Goal: Ask a question: Seek information or help from site administrators or community

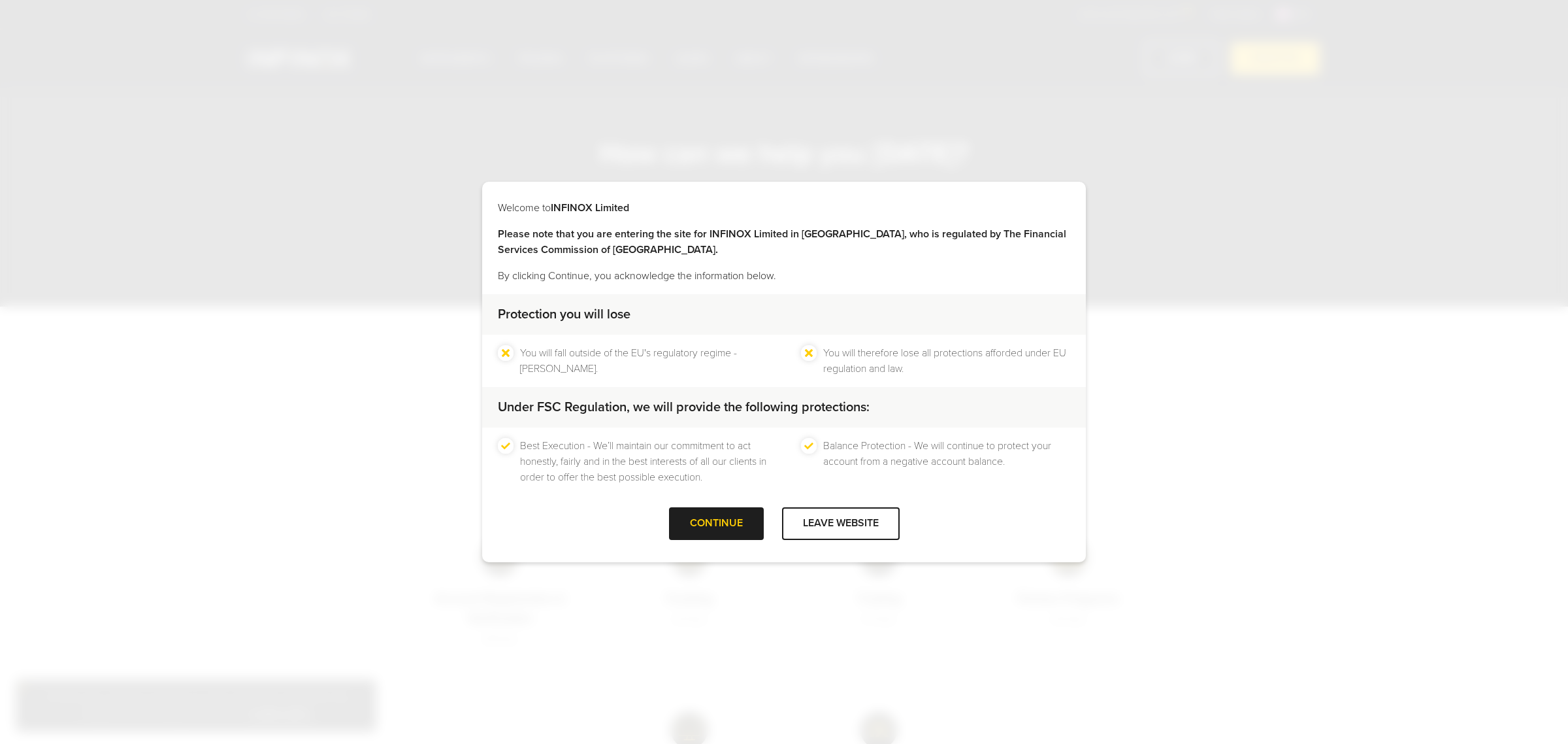
click at [716, 524] on div at bounding box center [716, 524] width 0 height 0
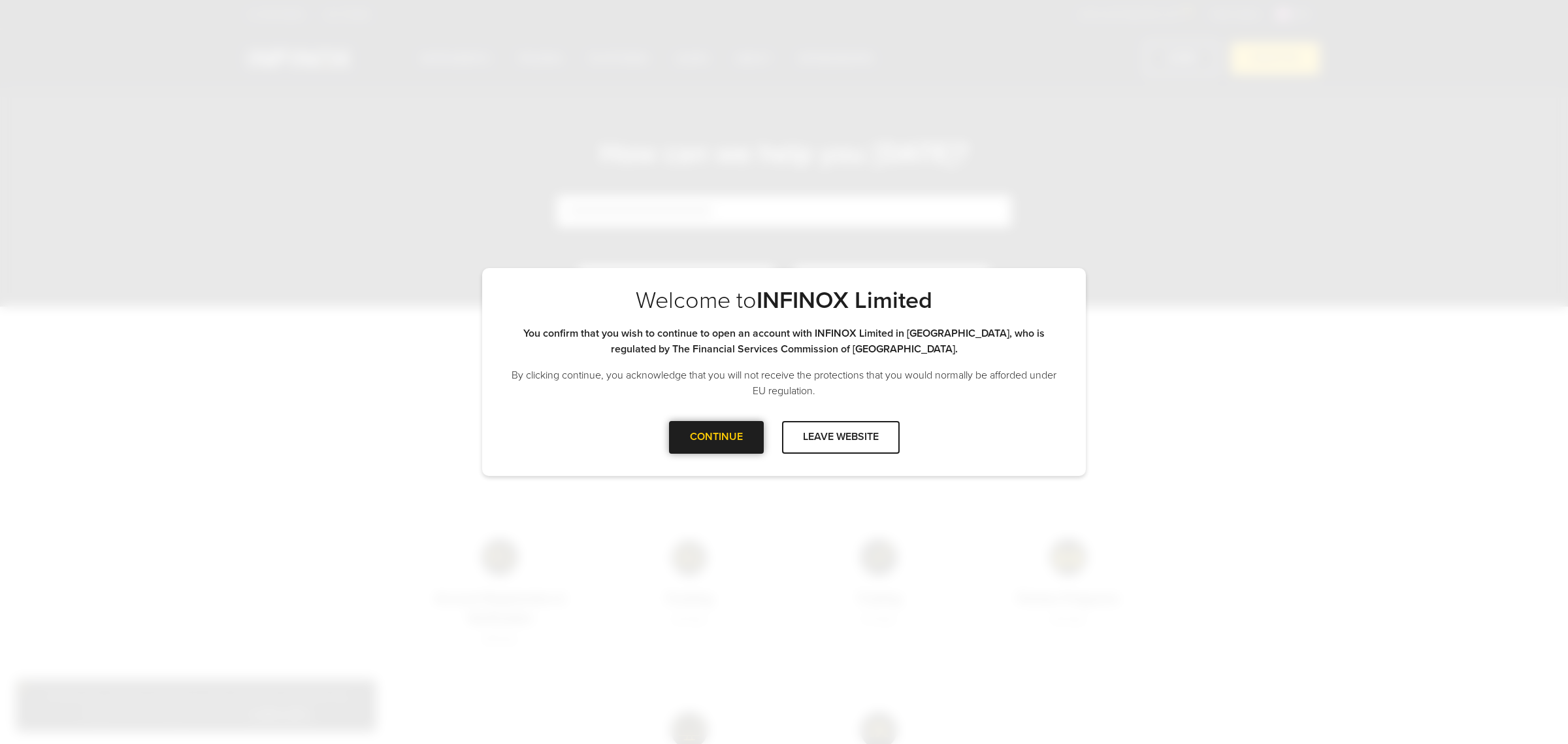
click at [716, 438] on div at bounding box center [716, 438] width 0 height 0
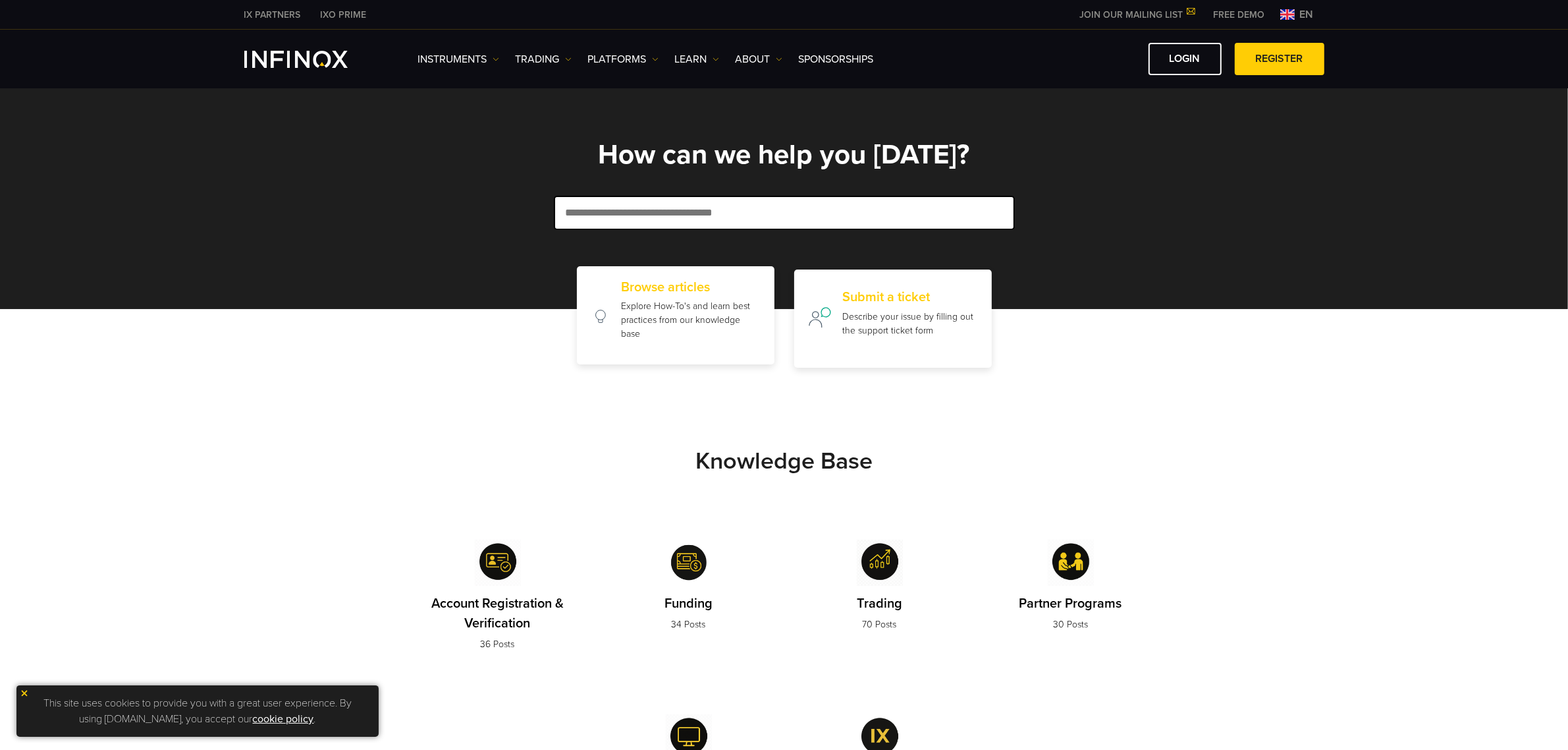
click at [651, 336] on p "Explore How-To's and learn best practices from our knowledge base" at bounding box center [690, 319] width 139 height 41
click at [688, 299] on p "Explore How-To's and learn best practices from our knowledge base" at bounding box center [690, 319] width 139 height 41
click at [630, 284] on h2 "Browse articles" at bounding box center [690, 288] width 139 height 16
click at [852, 307] on p "Describe your issue by filling out the support ticket form" at bounding box center [909, 320] width 135 height 28
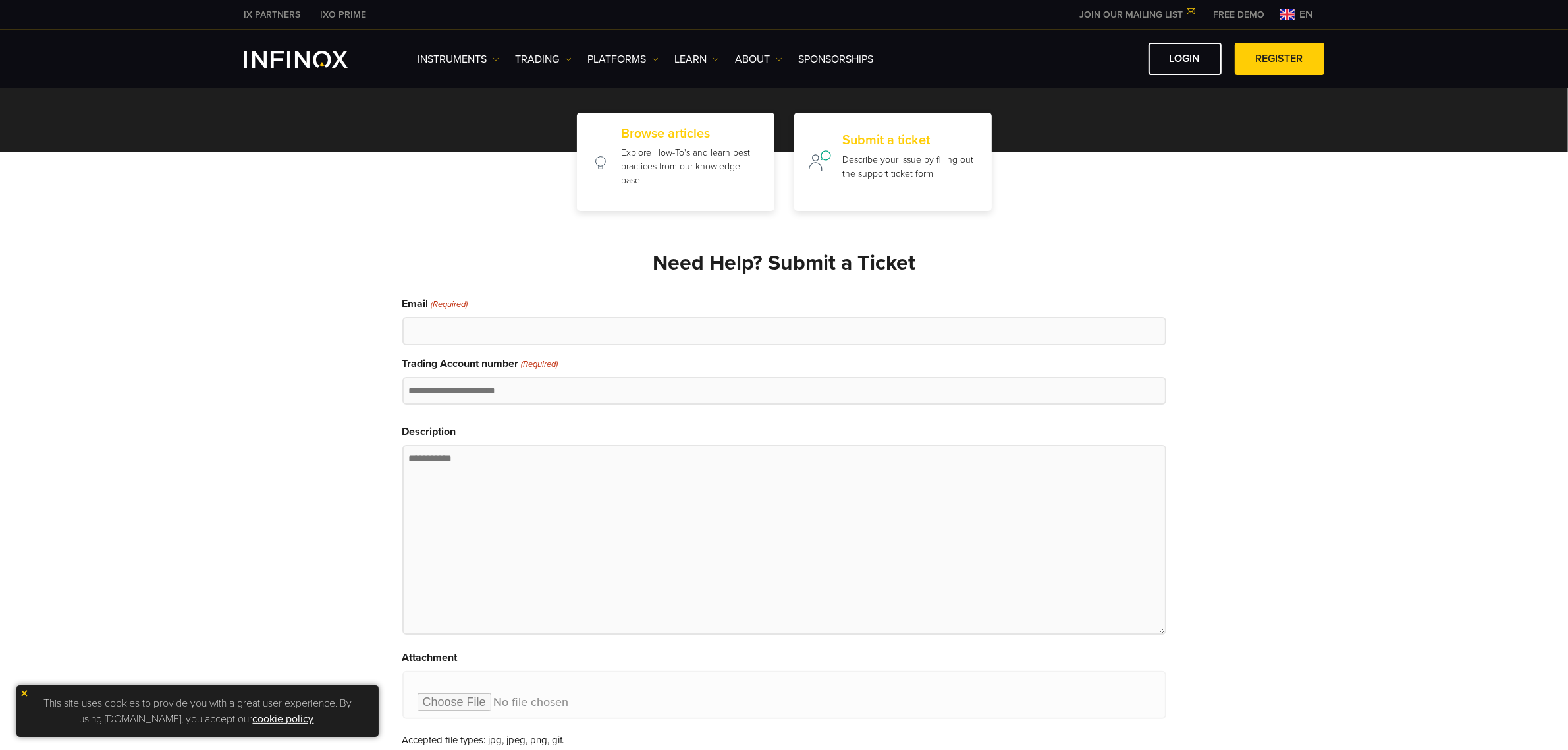
scroll to position [289, 0]
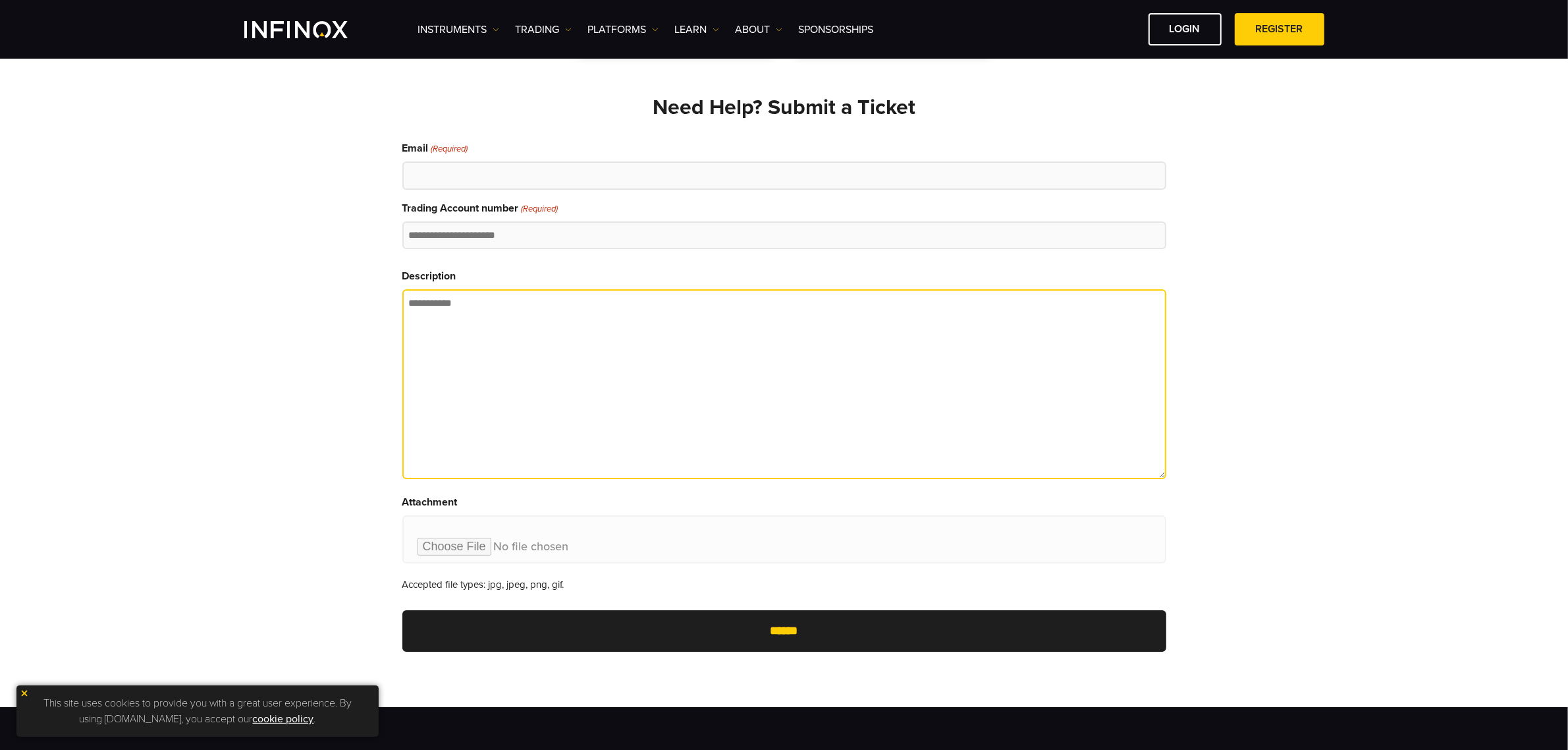
click at [857, 317] on textarea "Description" at bounding box center [784, 384] width 764 height 190
click at [857, 316] on textarea "Description" at bounding box center [784, 384] width 764 height 190
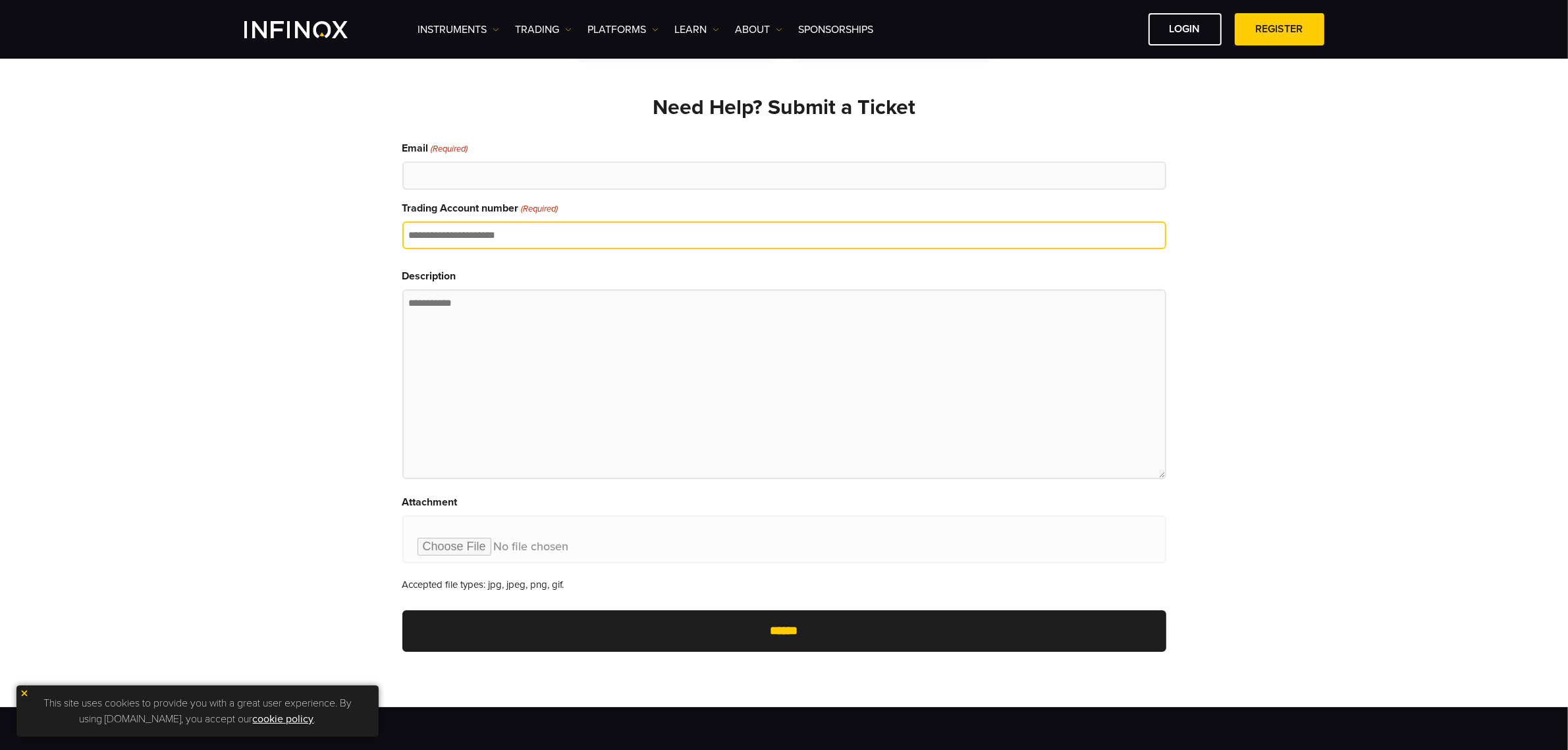
click at [570, 233] on input "Trading Account number (Required)" at bounding box center [784, 235] width 764 height 28
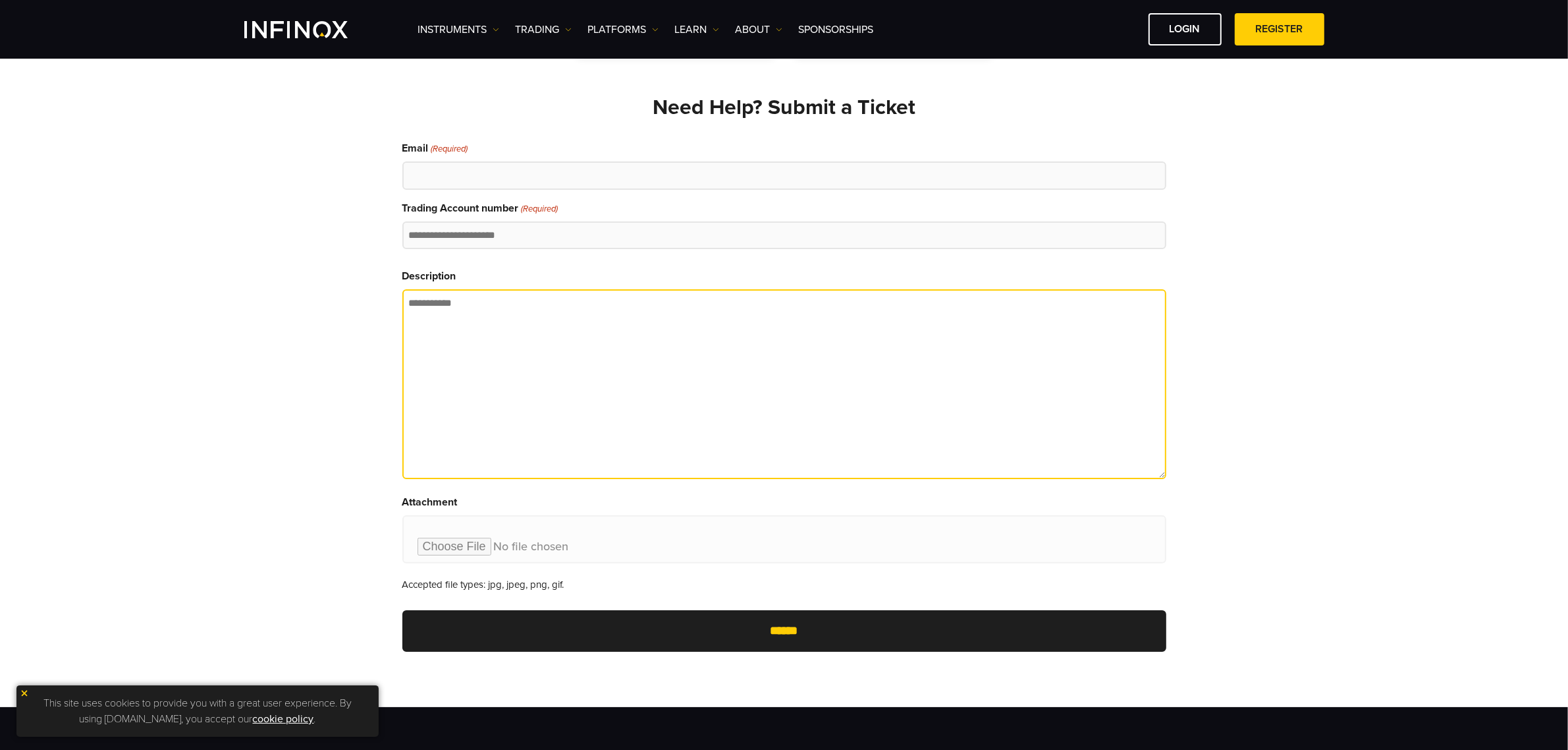
click at [549, 362] on textarea "Description" at bounding box center [784, 384] width 764 height 190
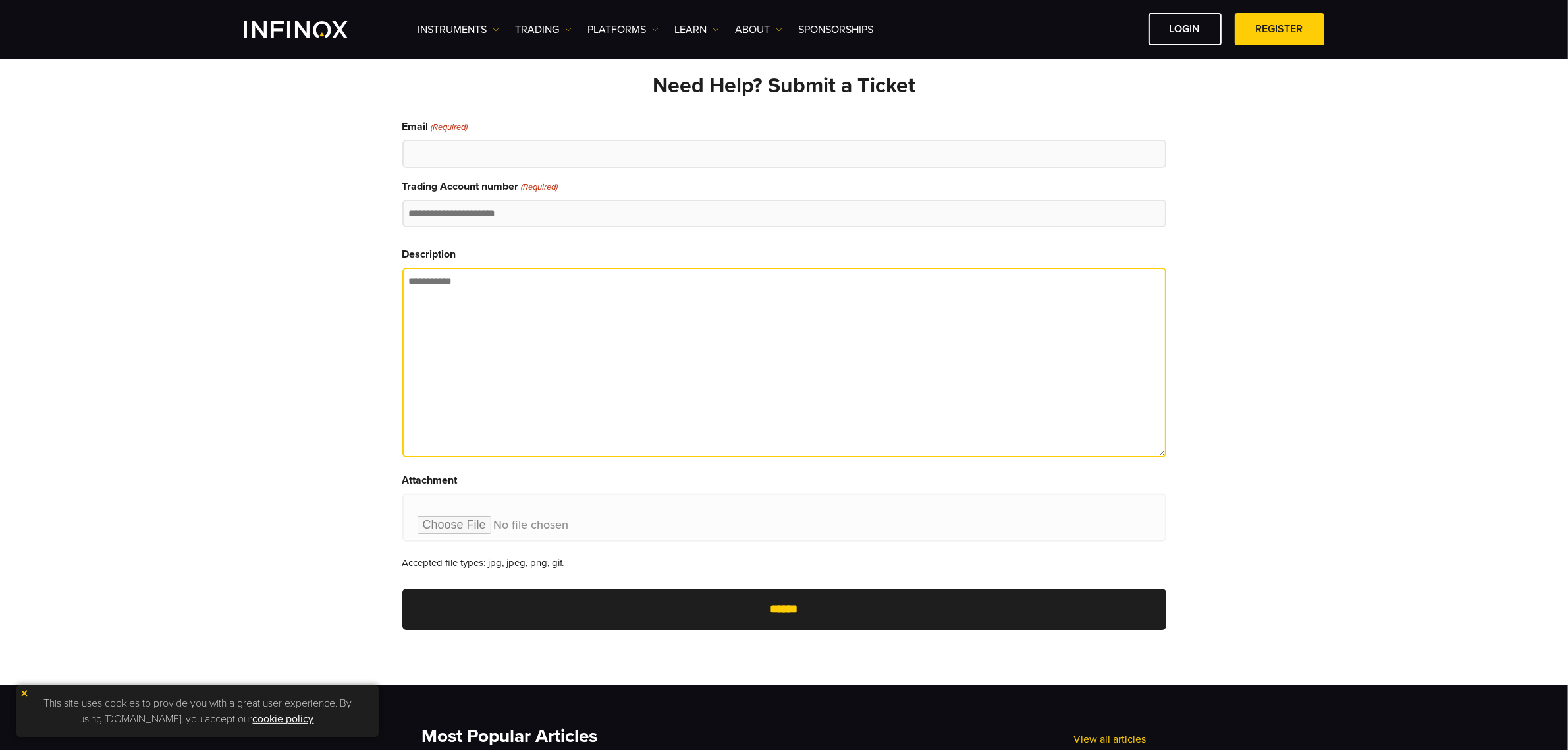
scroll to position [313, 0]
